Goal: Information Seeking & Learning: Learn about a topic

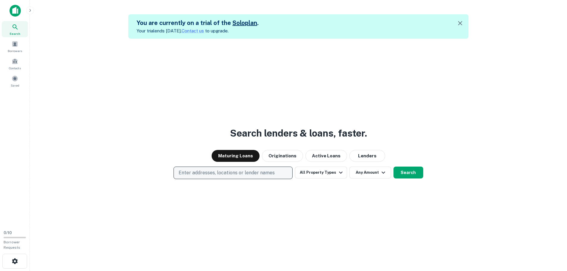
click at [243, 175] on p "Enter addresses, locations or lender names" at bounding box center [227, 172] width 96 height 7
type input "*********"
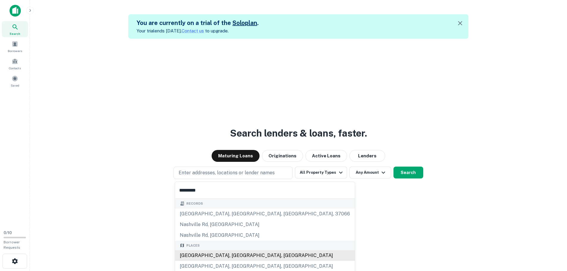
click at [216, 259] on div "[GEOGRAPHIC_DATA], [GEOGRAPHIC_DATA], [GEOGRAPHIC_DATA]" at bounding box center [265, 255] width 180 height 11
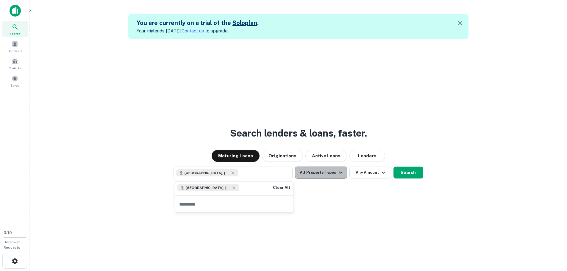
click at [323, 175] on button "All Property Types" at bounding box center [321, 173] width 52 height 12
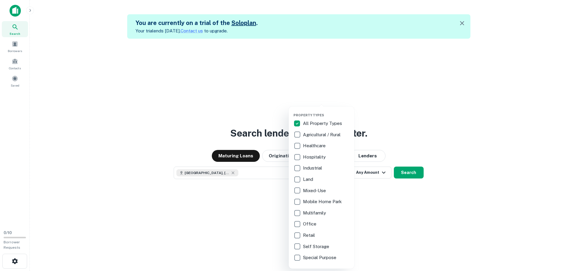
click at [305, 211] on p "Multifamily" at bounding box center [315, 213] width 24 height 7
click at [306, 237] on p "Retail" at bounding box center [308, 235] width 13 height 7
click at [315, 190] on p "Mixed-Use" at bounding box center [315, 190] width 24 height 7
click at [405, 176] on div at bounding box center [286, 135] width 572 height 271
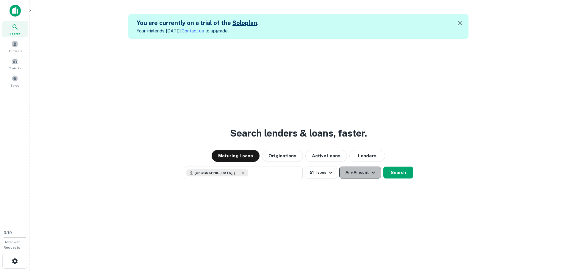
click at [371, 176] on icon "button" at bounding box center [373, 172] width 7 height 7
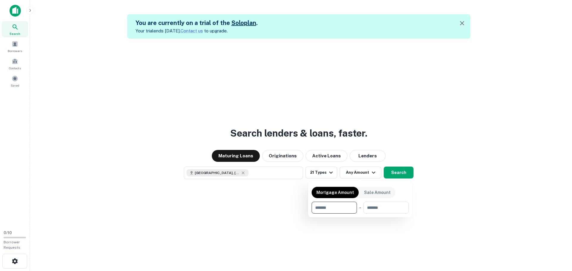
click at [350, 210] on input "number" at bounding box center [331, 208] width 41 height 12
type input "*******"
click at [374, 208] on input "number" at bounding box center [385, 208] width 38 height 12
type input "********"
click at [494, 202] on div at bounding box center [286, 135] width 572 height 271
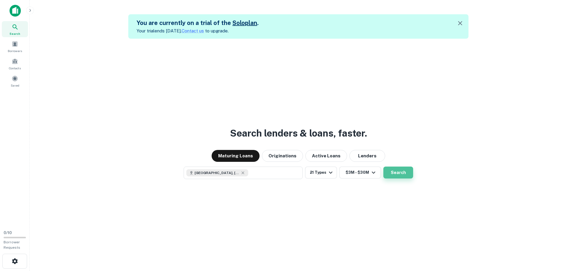
click at [403, 170] on button "Search" at bounding box center [398, 173] width 30 height 12
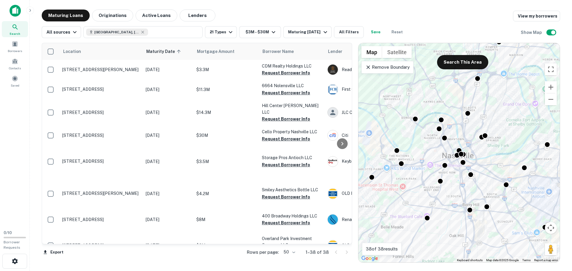
drag, startPoint x: 463, startPoint y: 148, endPoint x: 485, endPoint y: 159, distance: 24.6
click at [485, 159] on div "To activate drag with keyboard, press Alt + Enter. Once in keyboard drag state,…" at bounding box center [458, 152] width 201 height 219
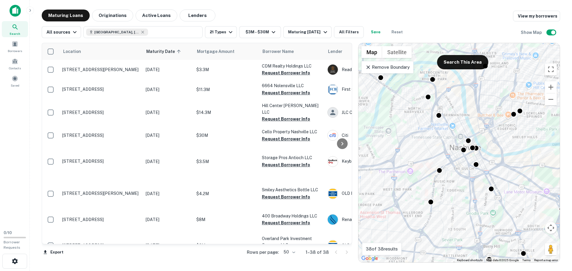
drag, startPoint x: 474, startPoint y: 174, endPoint x: 503, endPoint y: 173, distance: 29.2
click at [503, 173] on div "To activate drag with keyboard, press Alt + Enter. Once in keyboard drag state,…" at bounding box center [458, 152] width 201 height 219
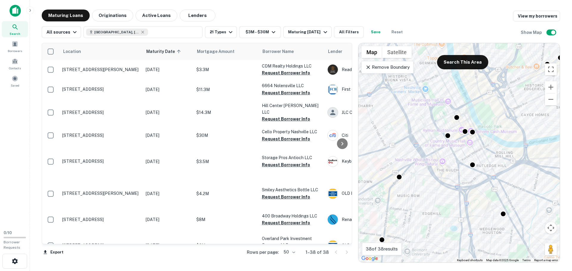
drag, startPoint x: 469, startPoint y: 147, endPoint x: 495, endPoint y: 153, distance: 26.7
click at [495, 153] on div "To activate drag with keyboard, press Alt + Enter. Once in keyboard drag state,…" at bounding box center [458, 152] width 201 height 219
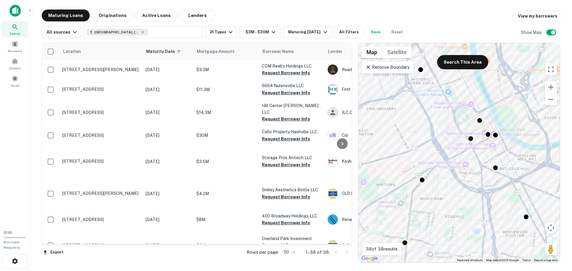
drag, startPoint x: 423, startPoint y: 184, endPoint x: 447, endPoint y: 187, distance: 23.7
click at [447, 187] on div "To activate drag with keyboard, press Alt + Enter. Once in keyboard drag state,…" at bounding box center [458, 152] width 201 height 219
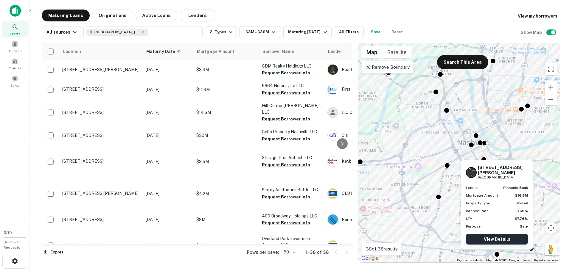
click at [497, 239] on link "View Details" at bounding box center [497, 239] width 62 height 11
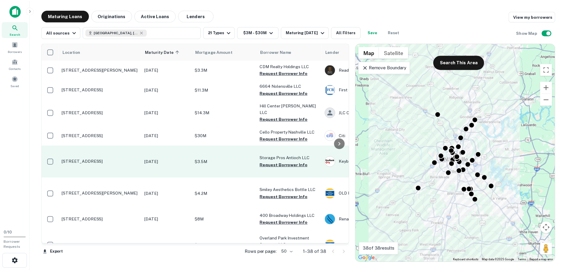
scroll to position [30, 0]
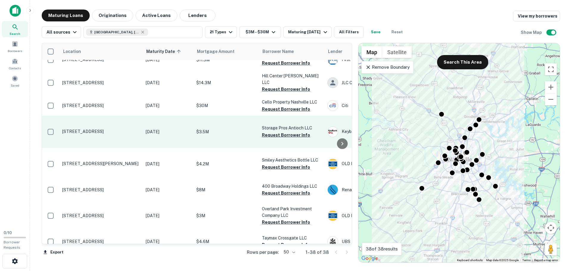
click at [99, 129] on p "[STREET_ADDRESS]" at bounding box center [100, 131] width 77 height 5
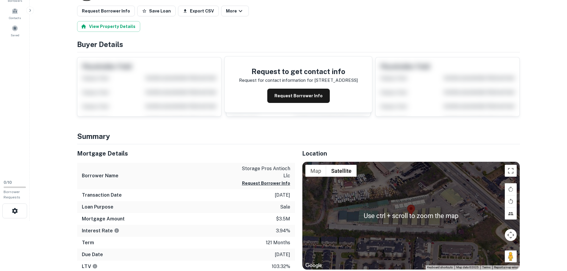
scroll to position [30, 0]
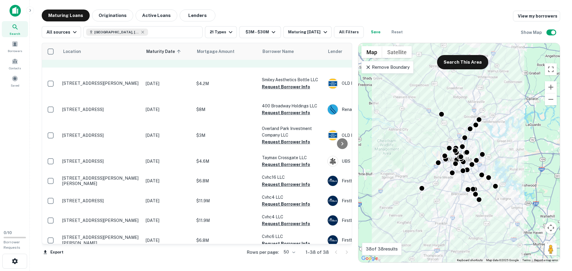
scroll to position [119, 0]
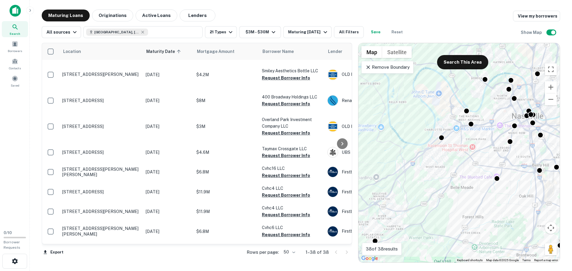
drag, startPoint x: 441, startPoint y: 111, endPoint x: 441, endPoint y: 203, distance: 92.3
click at [441, 203] on div "To activate drag with keyboard, press Alt + Enter. Once in keyboard drag state,…" at bounding box center [458, 152] width 201 height 219
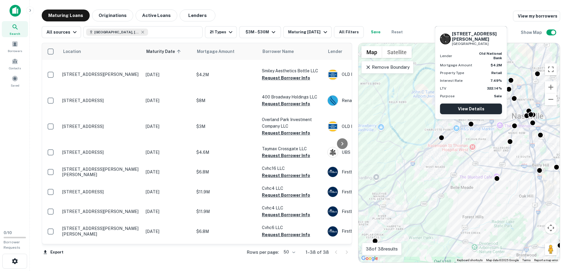
click at [472, 109] on link "View Details" at bounding box center [471, 109] width 62 height 11
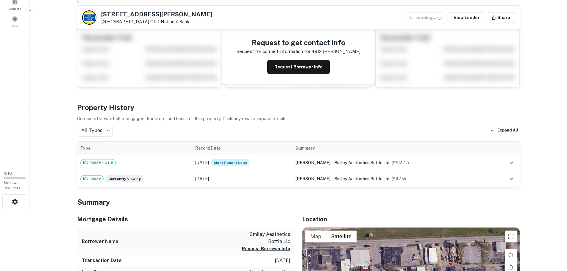
scroll to position [149, 0]
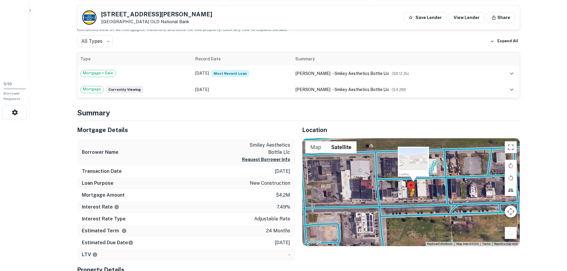
drag, startPoint x: 514, startPoint y: 232, endPoint x: 412, endPoint y: 203, distance: 105.9
click at [412, 203] on div "To activate drag with keyboard, press Alt + Enter. Once in keyboard drag state,…" at bounding box center [410, 192] width 217 height 108
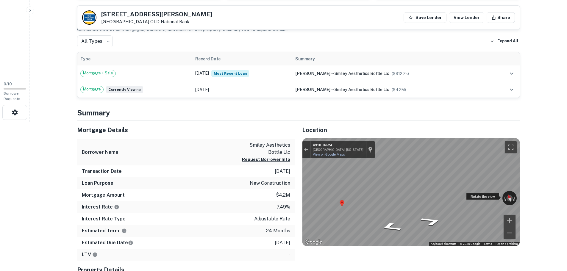
click at [368, 194] on div "← Move left → Move right ↑ Move up ↓ Move down + Zoom in - Zoom out 4910 TN-24 …" at bounding box center [410, 192] width 217 height 108
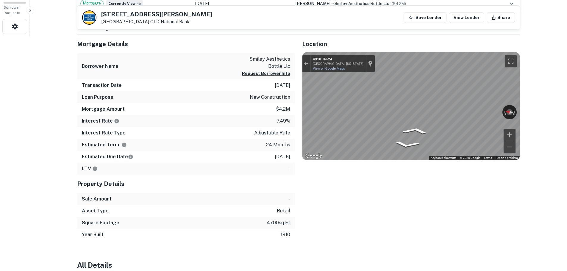
scroll to position [238, 0]
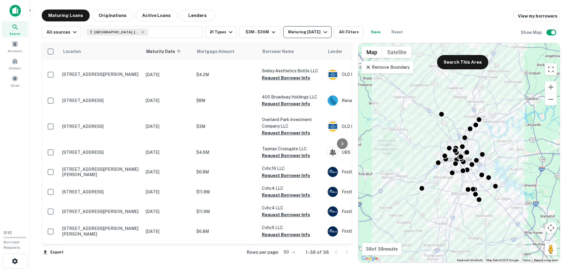
click at [325, 31] on icon "button" at bounding box center [325, 32] width 7 height 7
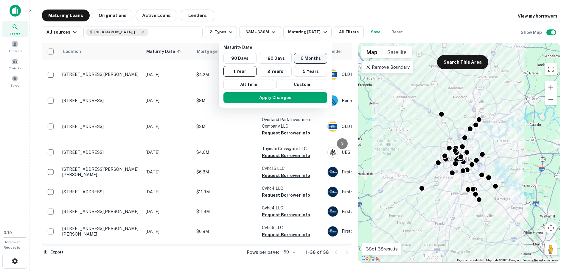
click at [313, 63] on button "6 Months" at bounding box center [310, 58] width 33 height 11
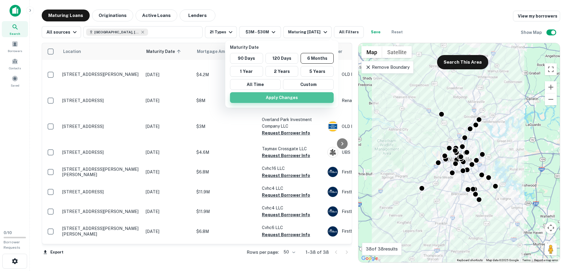
click at [308, 95] on button "Apply Changes" at bounding box center [282, 97] width 104 height 11
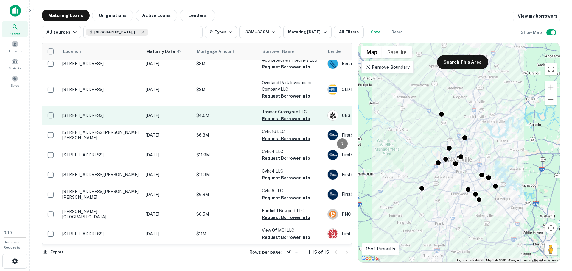
scroll to position [183, 0]
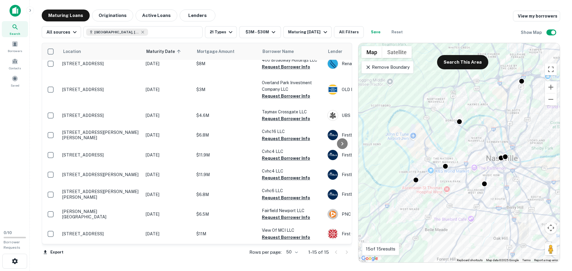
drag, startPoint x: 467, startPoint y: 124, endPoint x: 470, endPoint y: 157, distance: 32.3
click at [470, 157] on div "To activate drag with keyboard, press Alt + Enter. Once in keyboard drag state,…" at bounding box center [458, 152] width 201 height 219
click at [358, 29] on button "All Filters" at bounding box center [349, 32] width 30 height 12
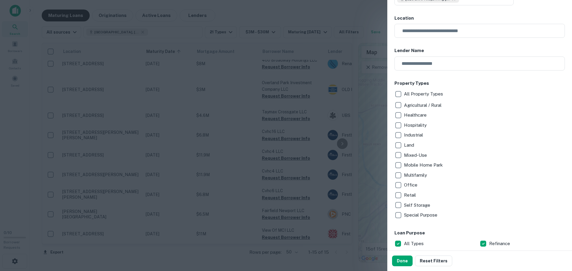
scroll to position [0, 0]
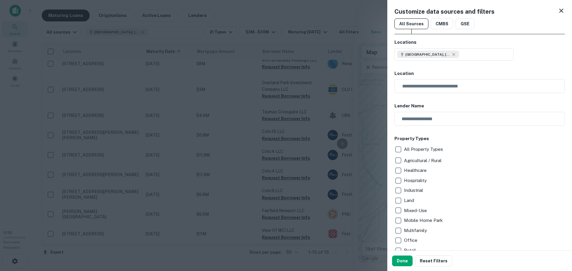
click at [557, 10] on icon at bounding box center [560, 10] width 7 height 7
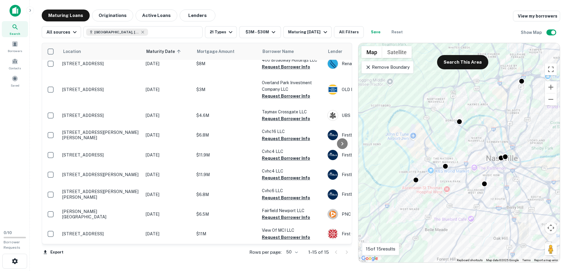
click at [383, 8] on main "Maturing Loans Originations Active Loans Lenders View my borrowers All sources …" at bounding box center [301, 135] width 542 height 271
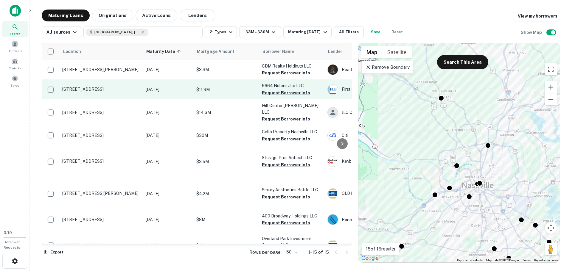
click at [107, 88] on p "[STREET_ADDRESS]" at bounding box center [100, 89] width 77 height 5
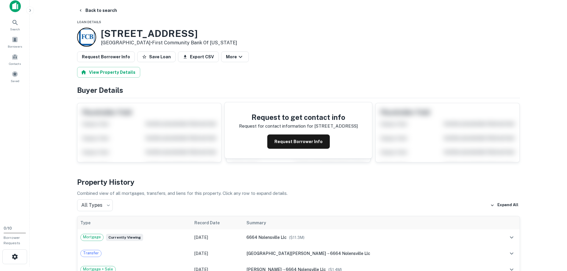
scroll to position [89, 0]
